Goal: Check status: Check status

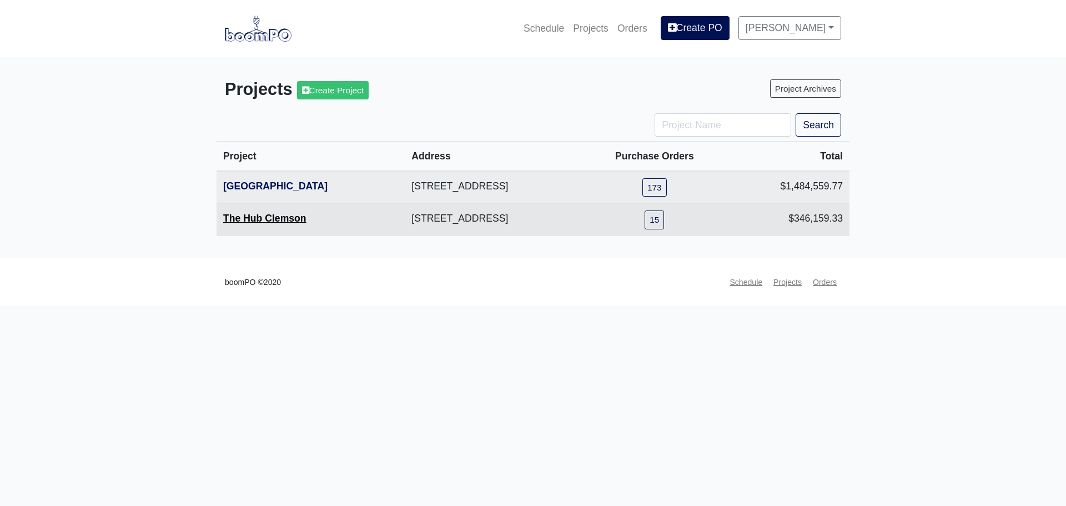
click at [279, 222] on link "The Hub Clemson" at bounding box center [264, 218] width 83 height 11
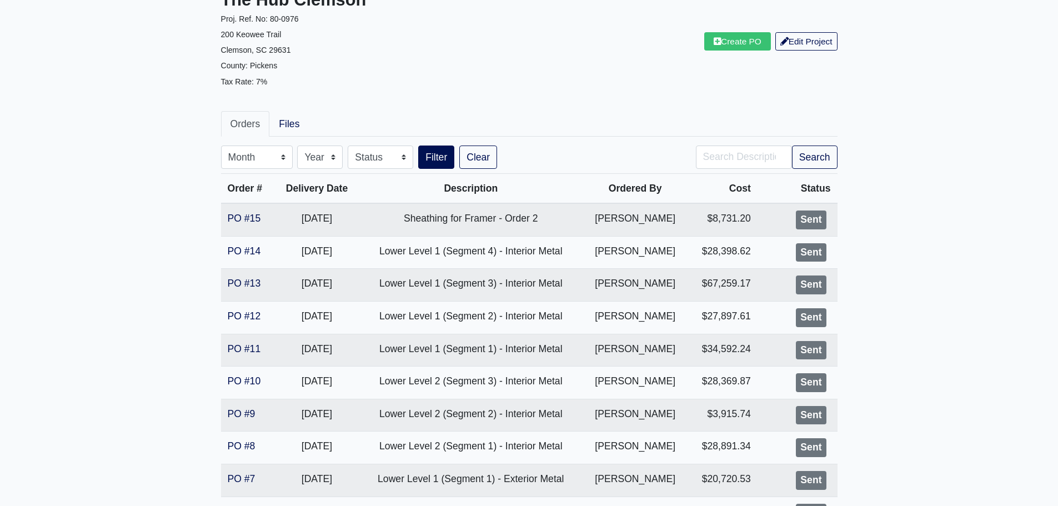
scroll to position [111, 0]
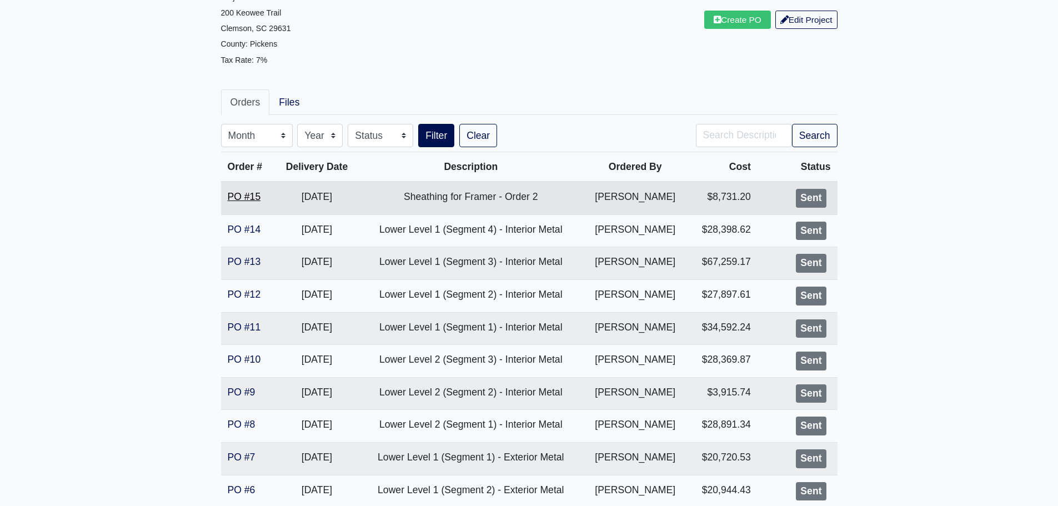
click at [240, 197] on link "PO #15" at bounding box center [244, 196] width 33 height 11
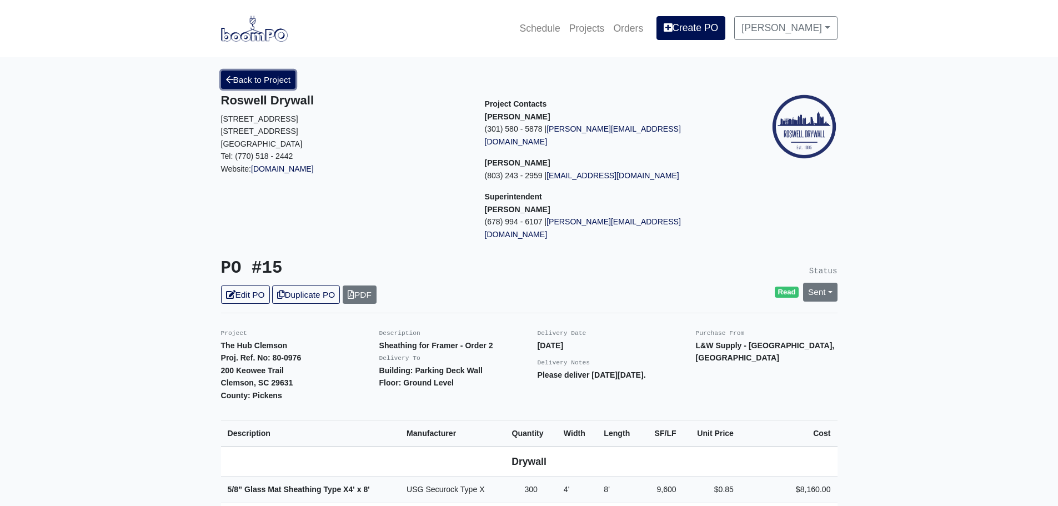
click at [228, 81] on icon at bounding box center [229, 80] width 7 height 8
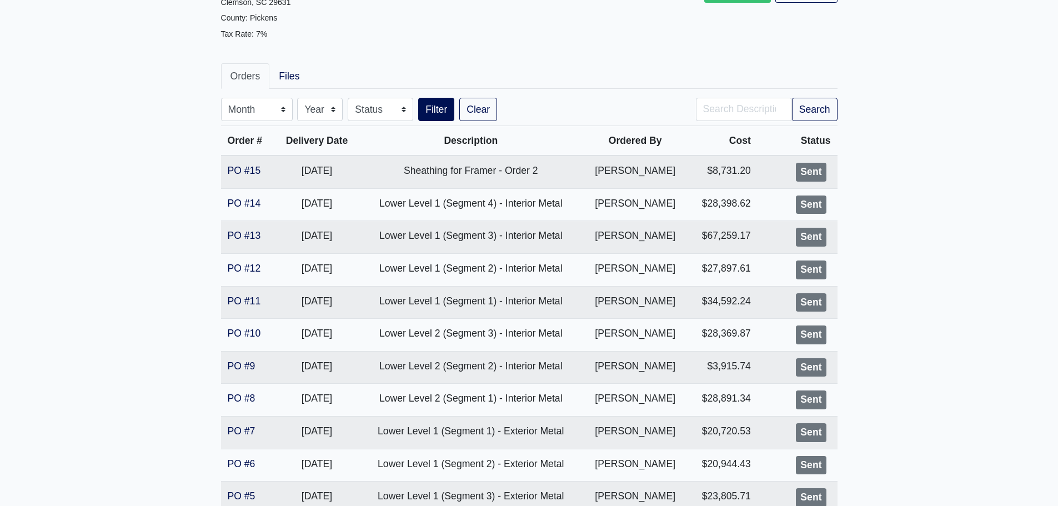
scroll to position [384, 0]
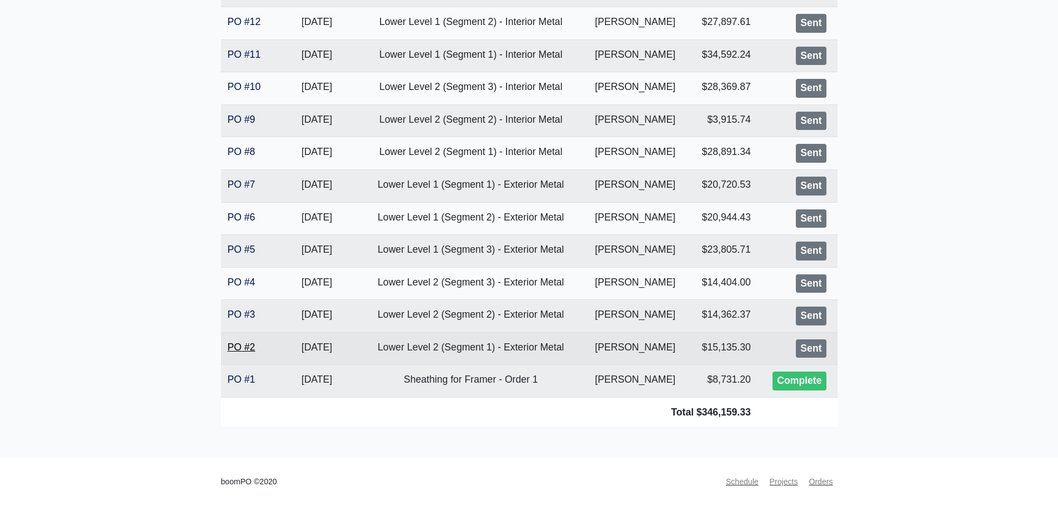
click at [236, 348] on link "PO #2" at bounding box center [242, 346] width 28 height 11
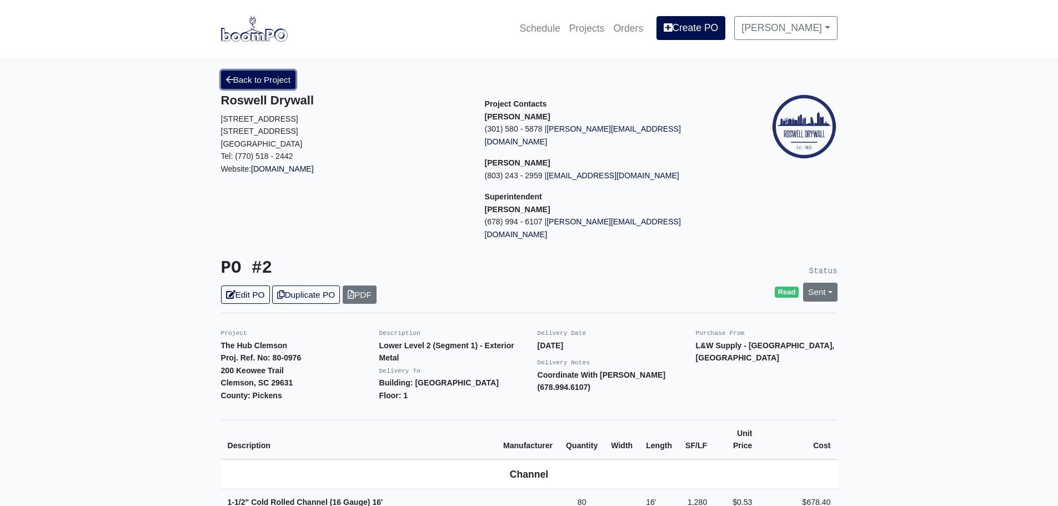
click at [247, 84] on link "Back to Project" at bounding box center [258, 80] width 75 height 18
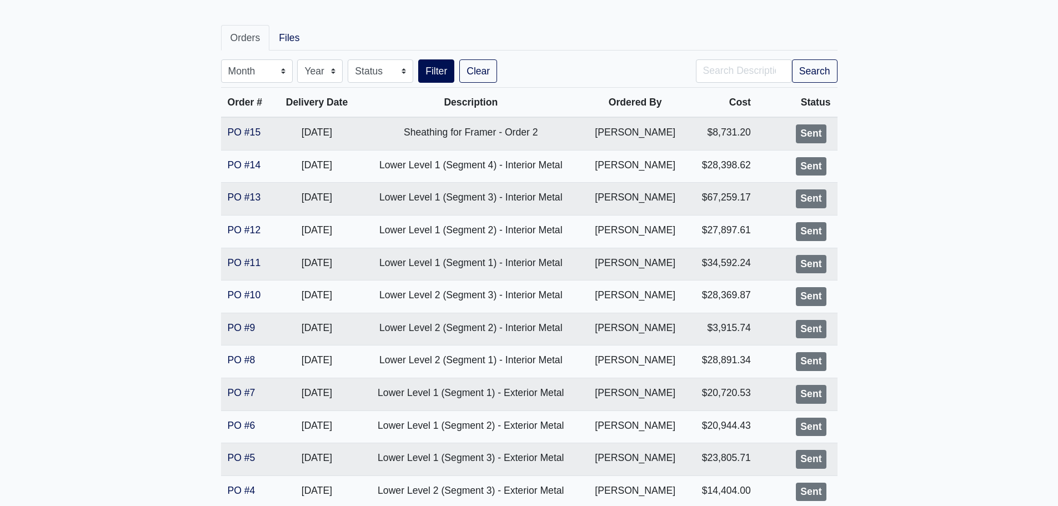
scroll to position [384, 0]
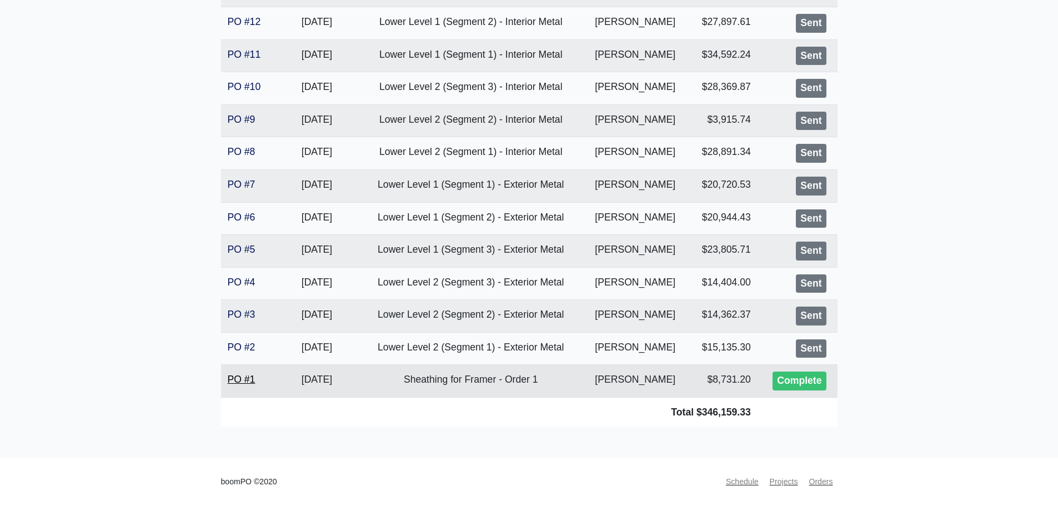
click at [240, 375] on link "PO #1" at bounding box center [242, 379] width 28 height 11
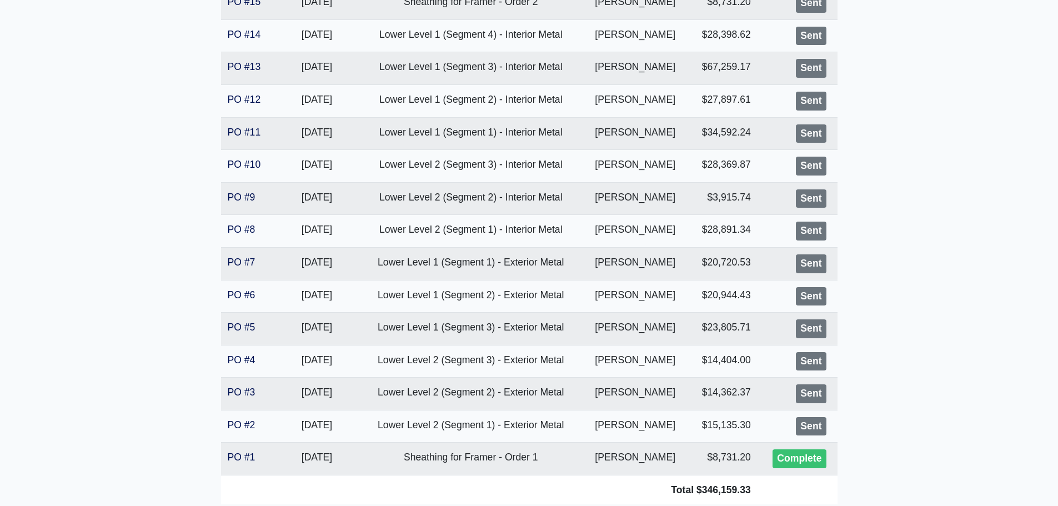
scroll to position [106, 0]
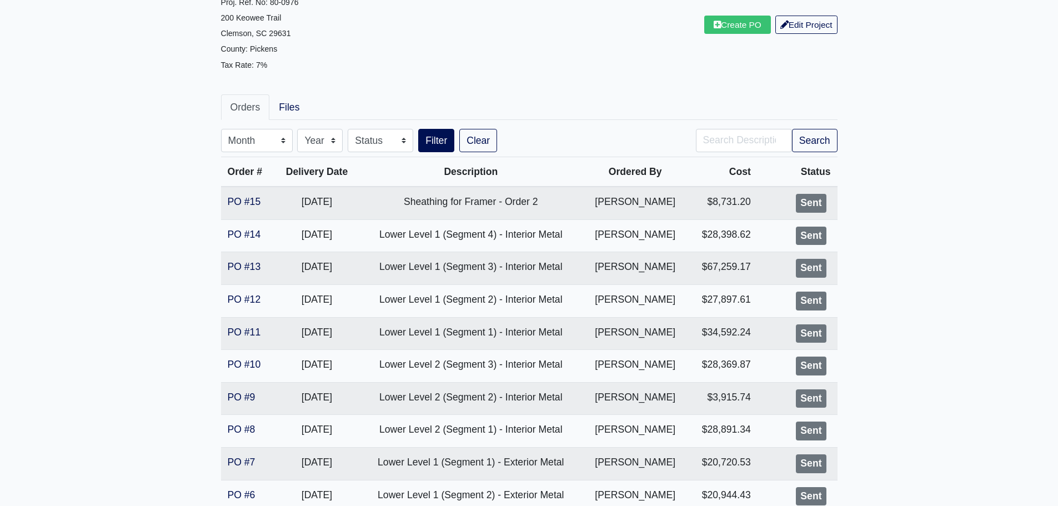
click at [144, 139] on main "The Hub Clemson Proj. Ref. No: [PHONE_NUMBER] Keowee Trail Clemson, [GEOGRAPHIC…" at bounding box center [529, 343] width 1058 height 784
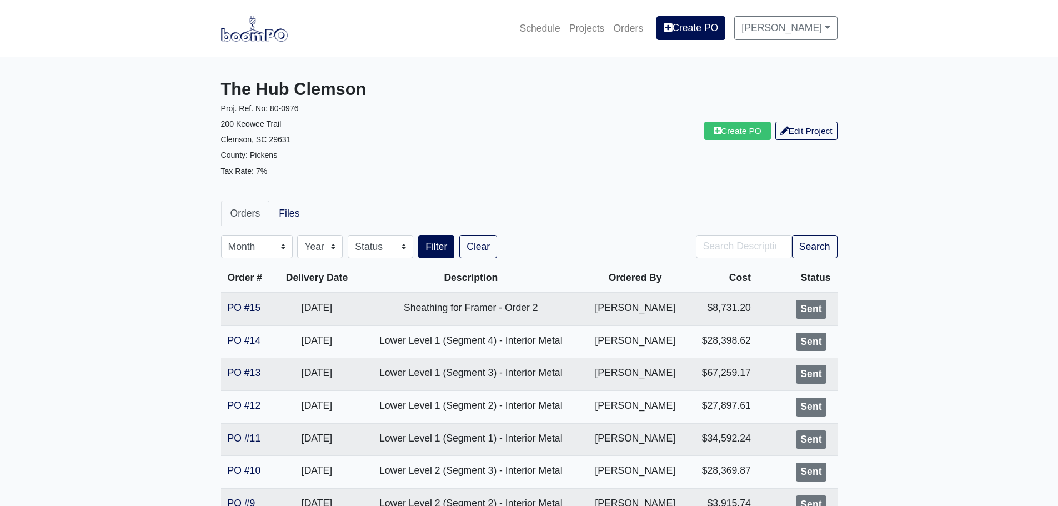
click at [149, 187] on main "The Hub Clemson Proj. Ref. No: [PHONE_NUMBER] Keowee Trail Clemson, [GEOGRAPHIC…" at bounding box center [529, 449] width 1058 height 784
click at [940, 192] on main "The Hub Clemson Proj. Ref. No: 80-0976 200 Keowee Trail Clemson, SC 29631 Count…" at bounding box center [529, 449] width 1058 height 784
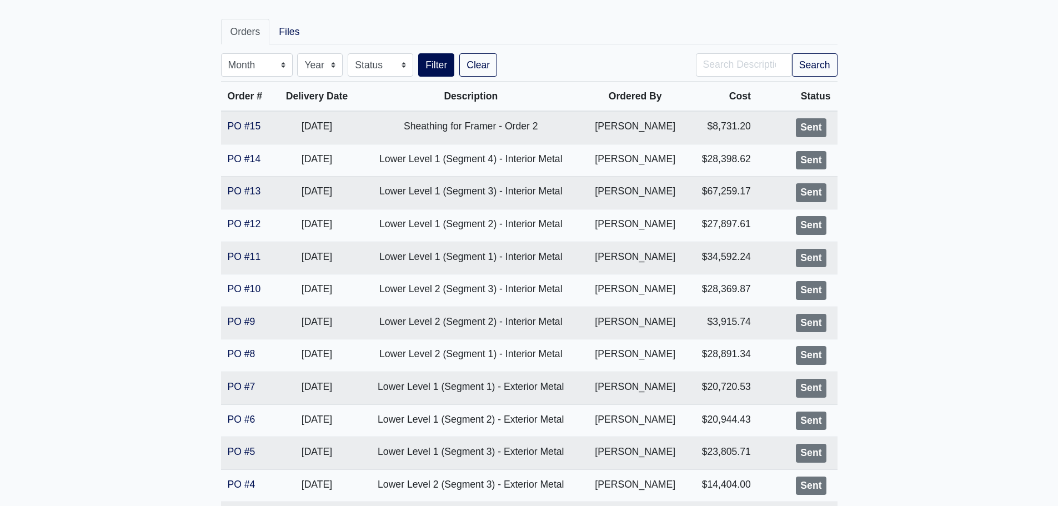
scroll to position [278, 0]
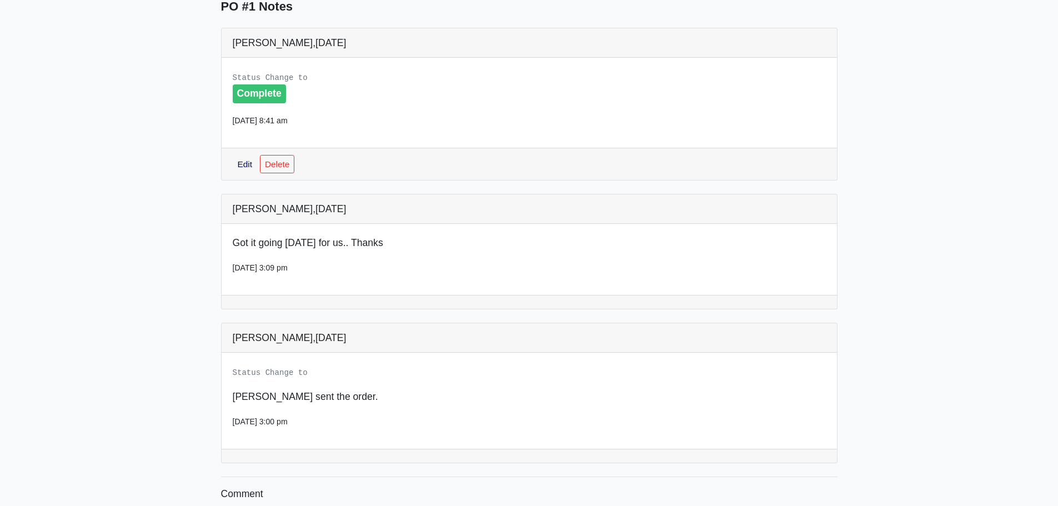
scroll to position [666, 0]
